Goal: Share content

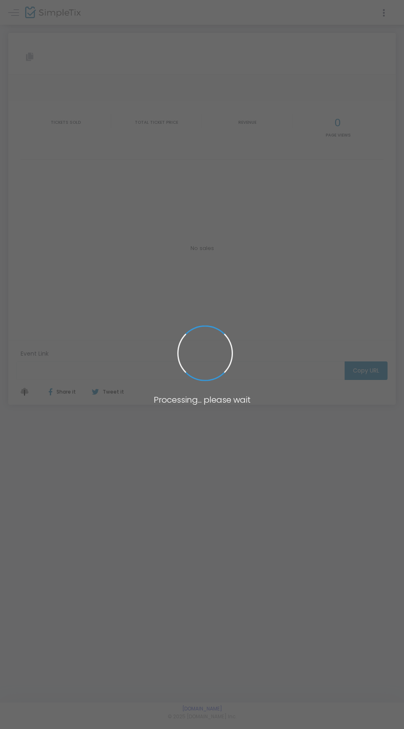
type input "[URL][DOMAIN_NAME]"
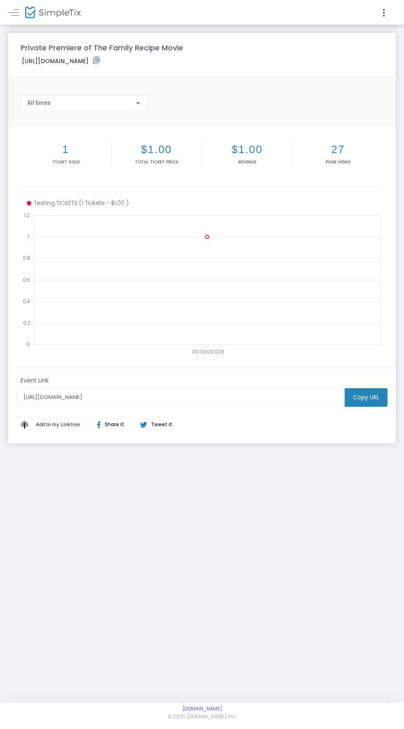
click at [368, 397] on m-button "Copy URL" at bounding box center [366, 397] width 43 height 19
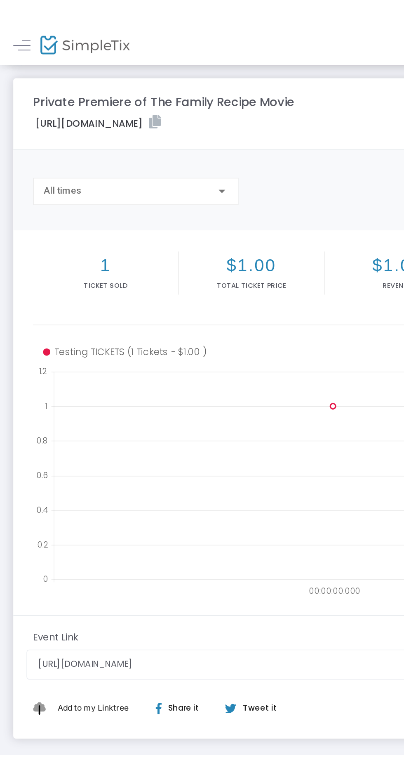
scroll to position [681, 2]
